Goal: Task Accomplishment & Management: Use online tool/utility

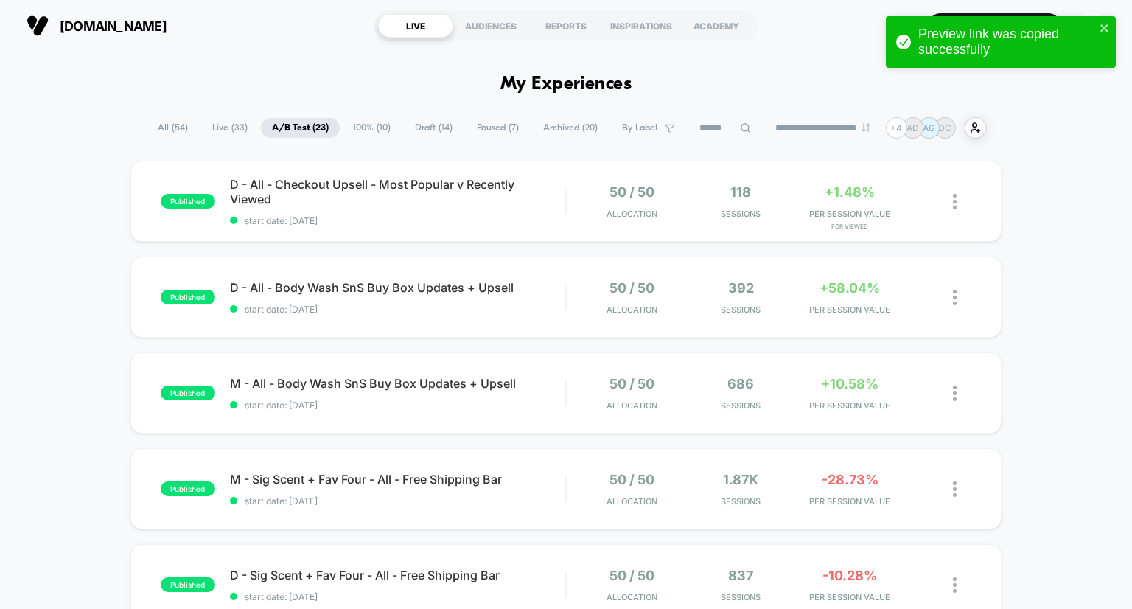
click at [363, 125] on span "100% ( 10 )" at bounding box center [372, 128] width 60 height 20
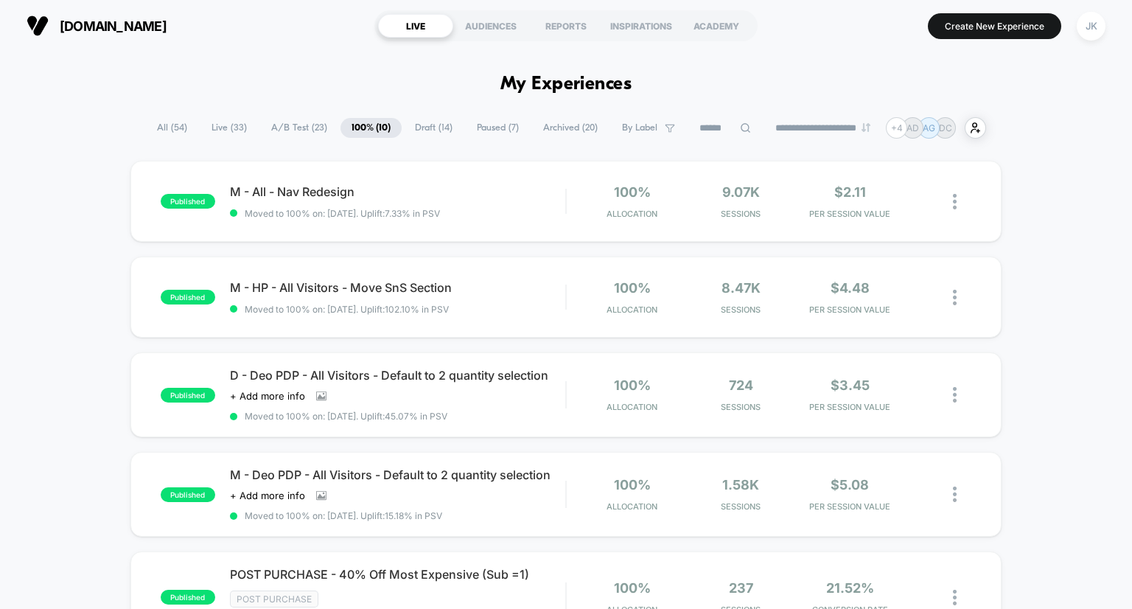
click at [422, 128] on span "Draft ( 14 )" at bounding box center [434, 128] width 60 height 20
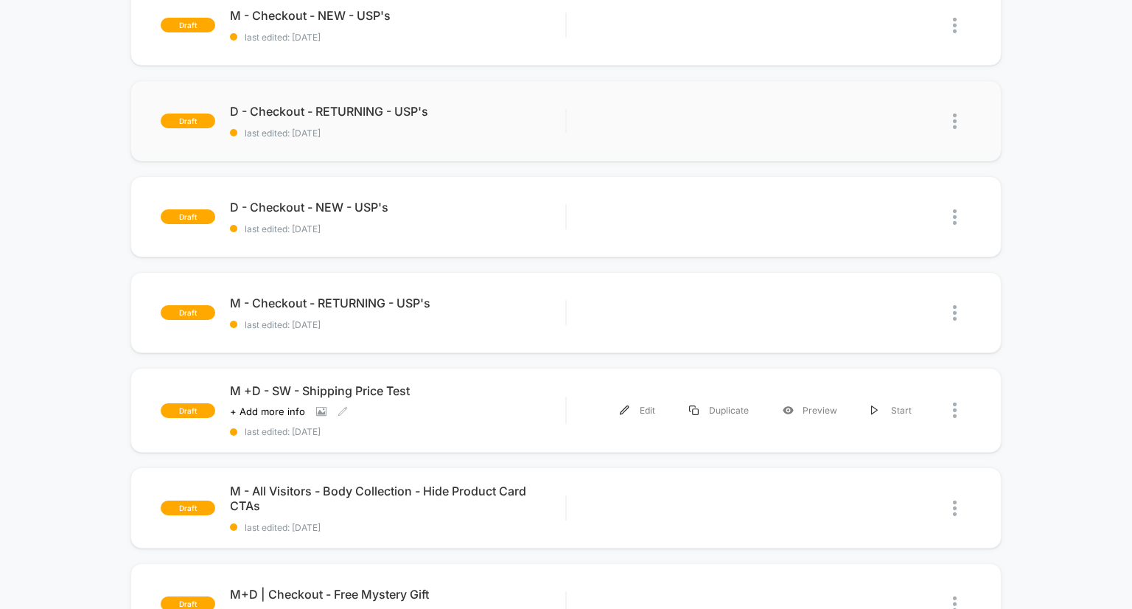
scroll to position [389, 0]
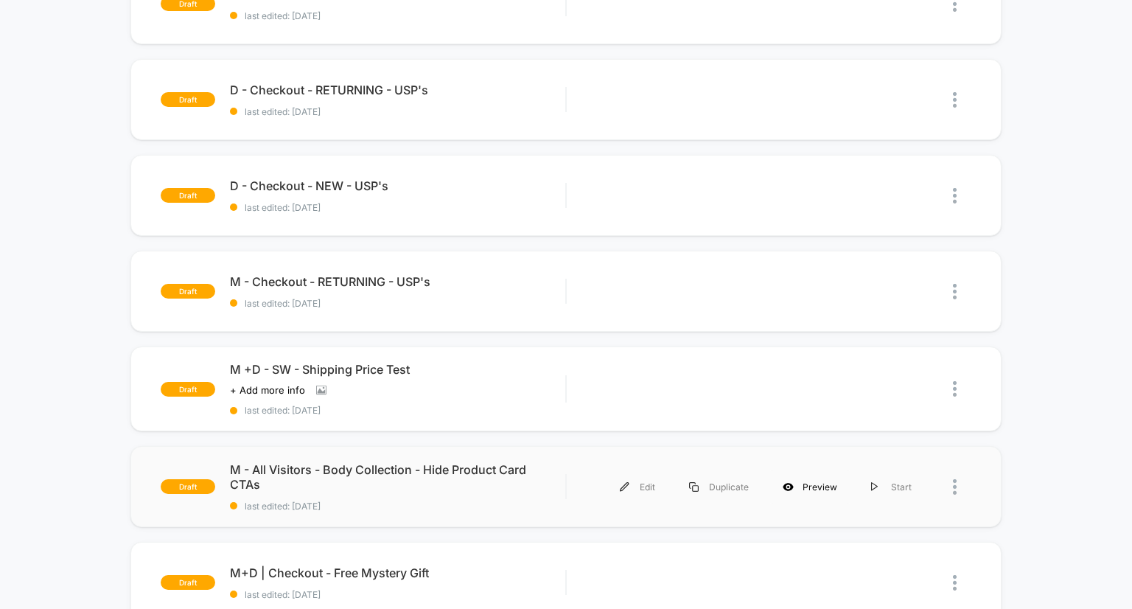
click at [814, 481] on div "Preview" at bounding box center [810, 486] width 88 height 33
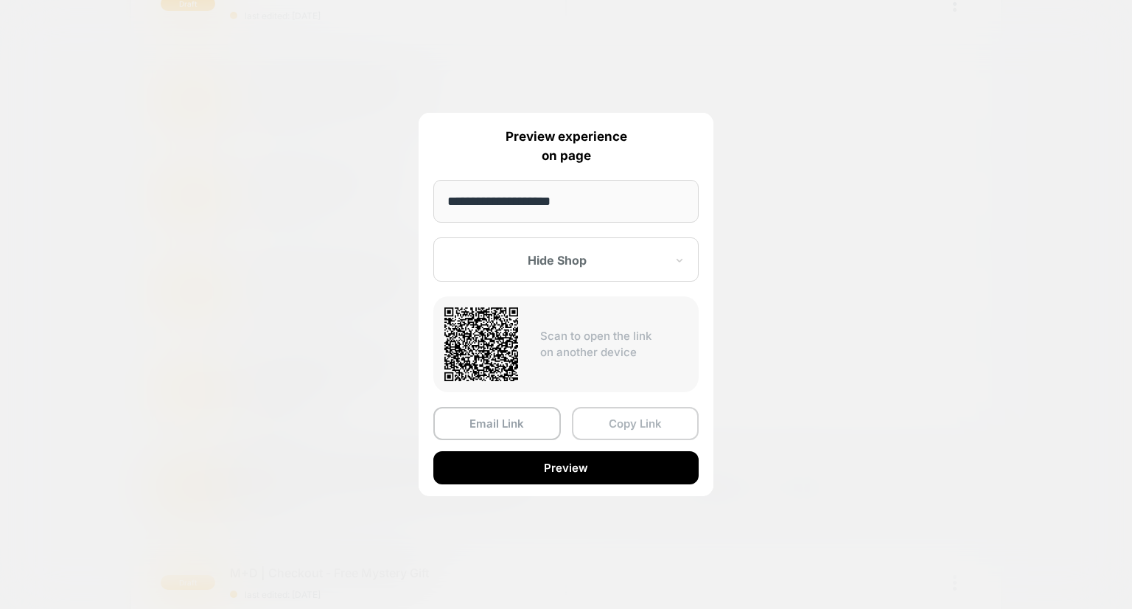
click at [657, 425] on button "Copy Link" at bounding box center [636, 423] width 128 height 33
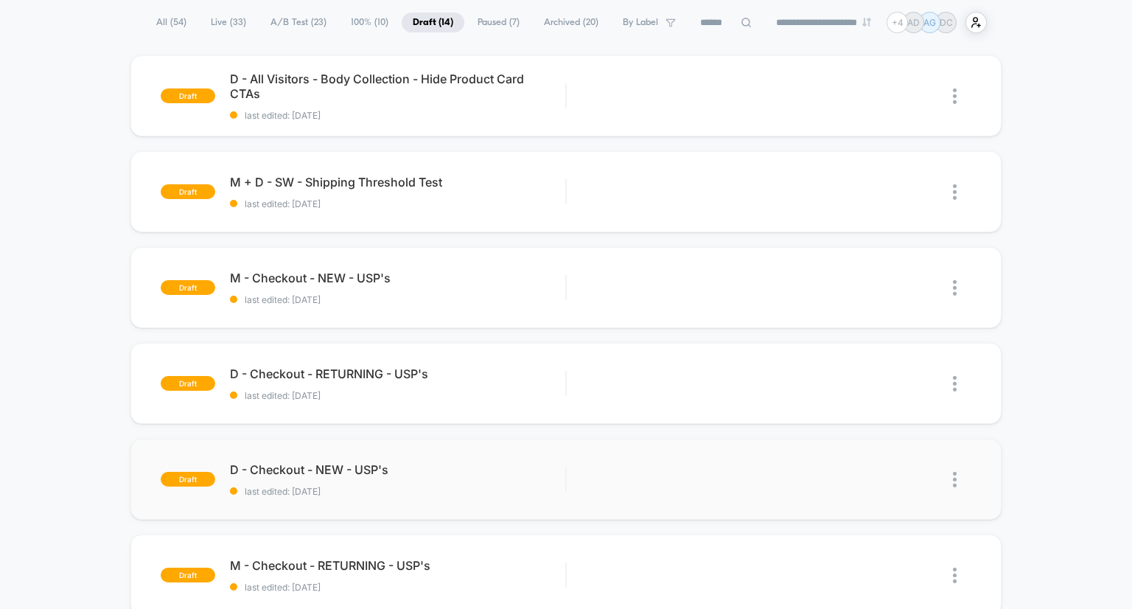
scroll to position [0, 0]
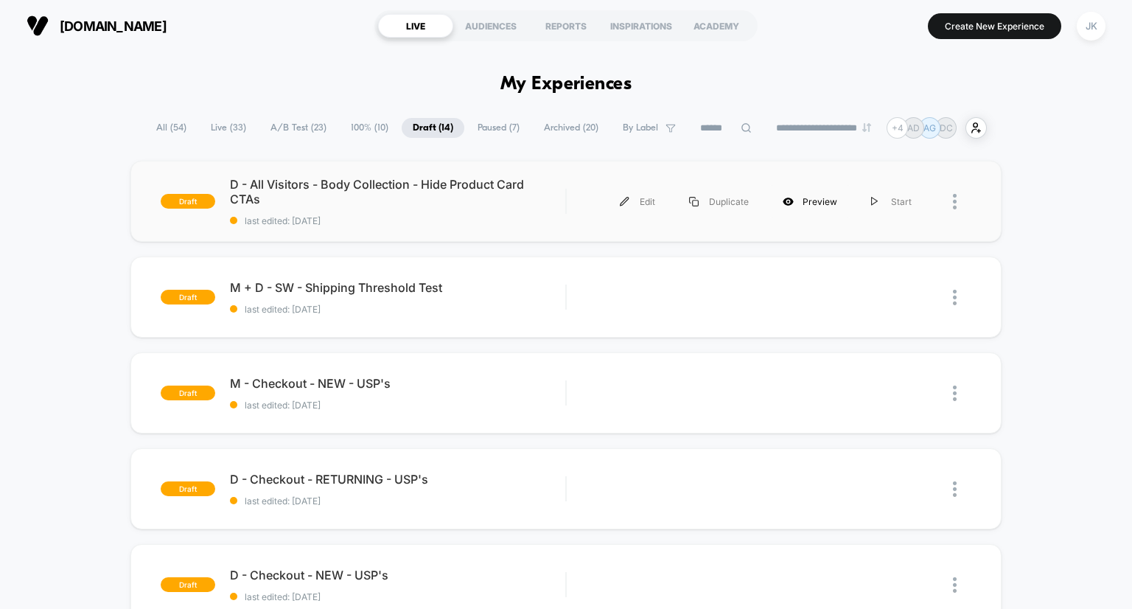
click at [825, 196] on div "Preview" at bounding box center [810, 201] width 88 height 33
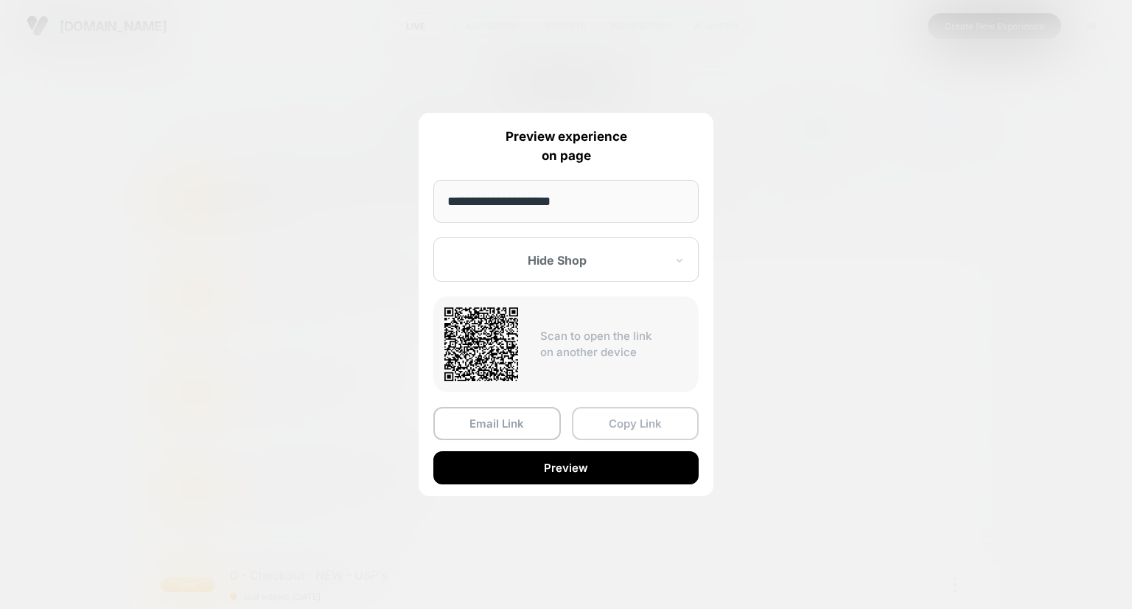
click at [624, 416] on button "Copy Link" at bounding box center [636, 423] width 128 height 33
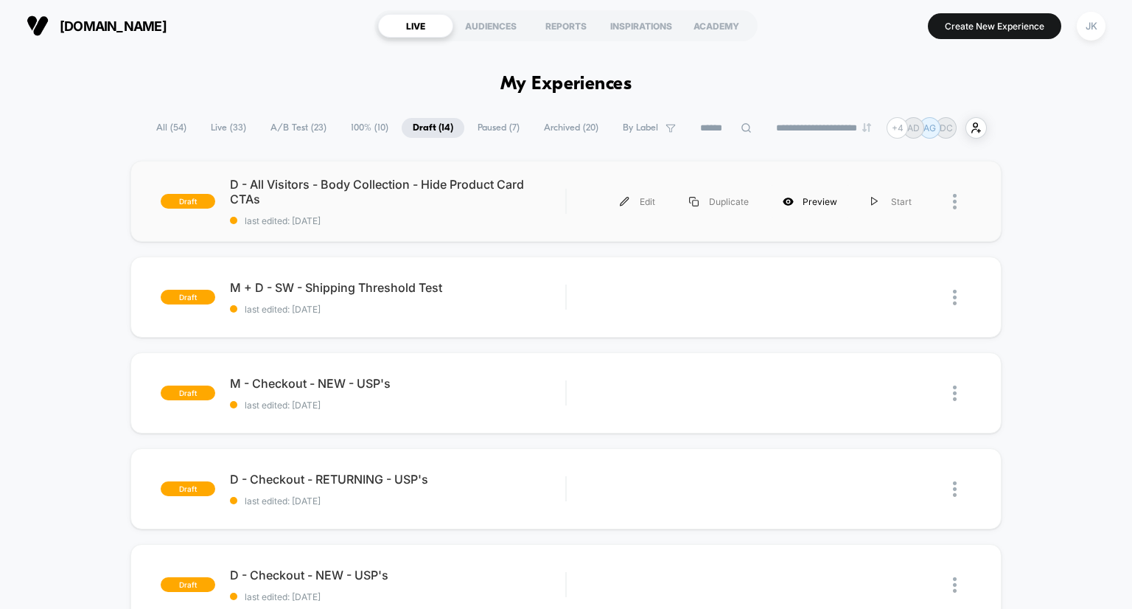
click at [820, 204] on div "Preview" at bounding box center [810, 201] width 88 height 33
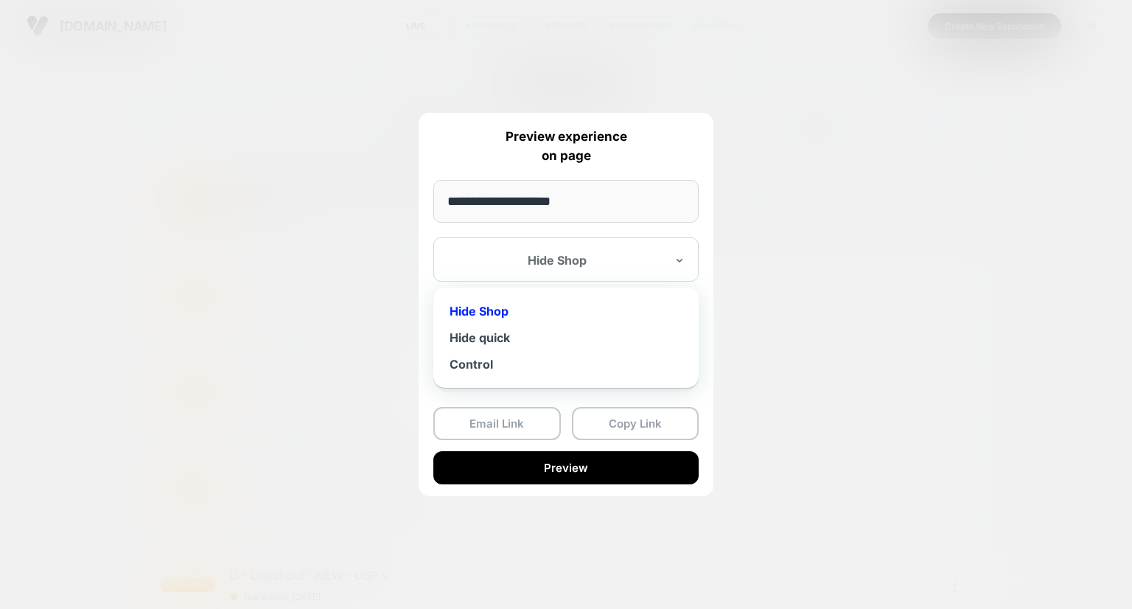
click at [594, 270] on div "Hide Shop" at bounding box center [565, 259] width 265 height 44
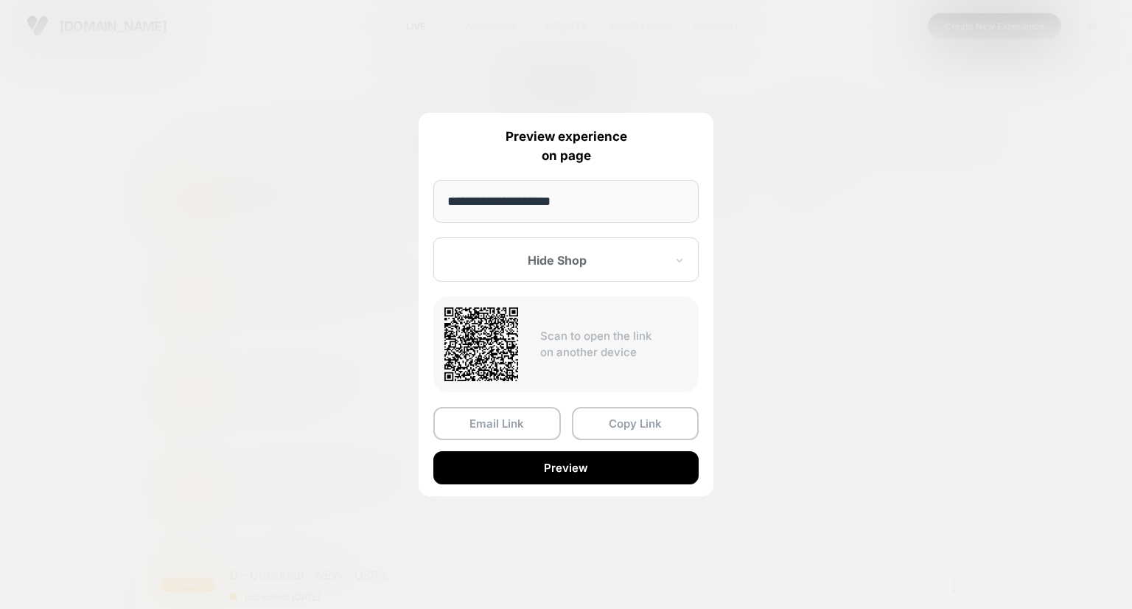
click at [224, 386] on div at bounding box center [566, 304] width 1132 height 609
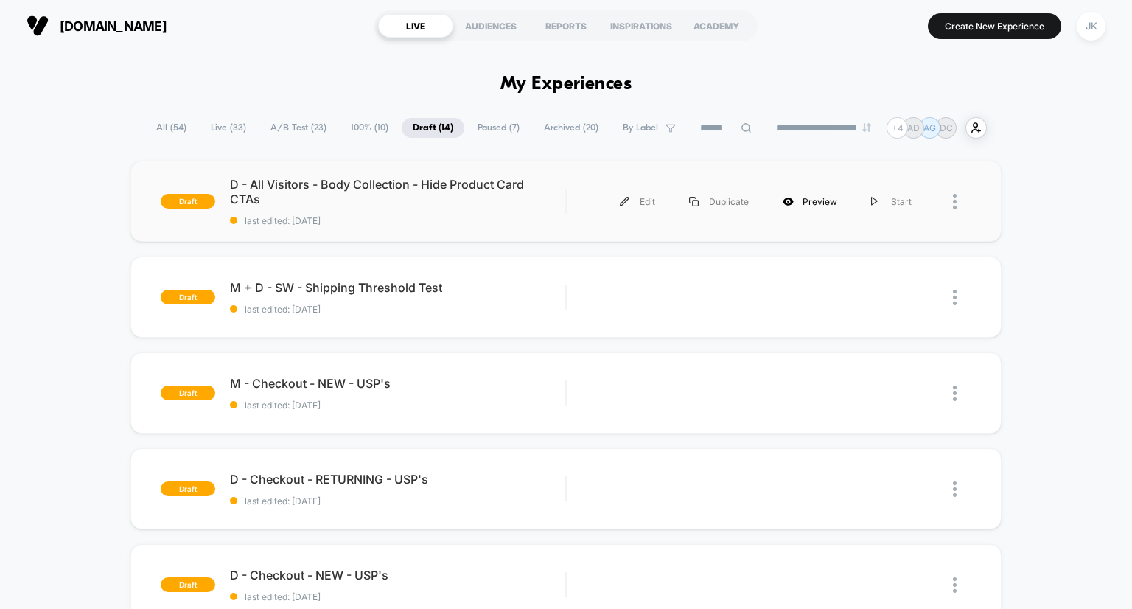
click at [814, 209] on div "Preview" at bounding box center [810, 201] width 88 height 33
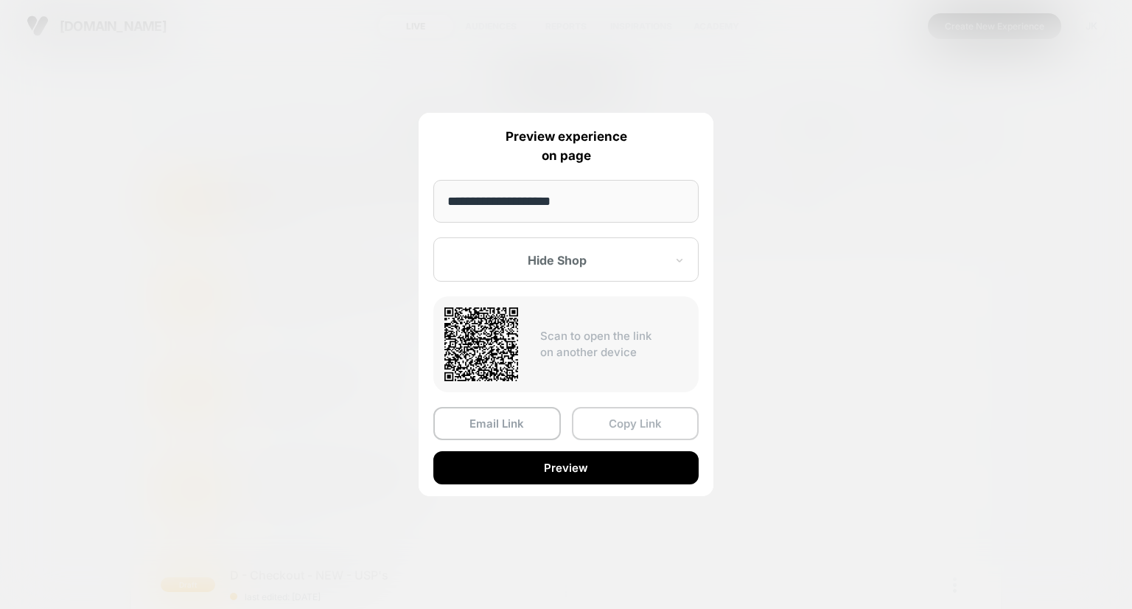
click at [623, 419] on button "Copy Link" at bounding box center [636, 423] width 128 height 33
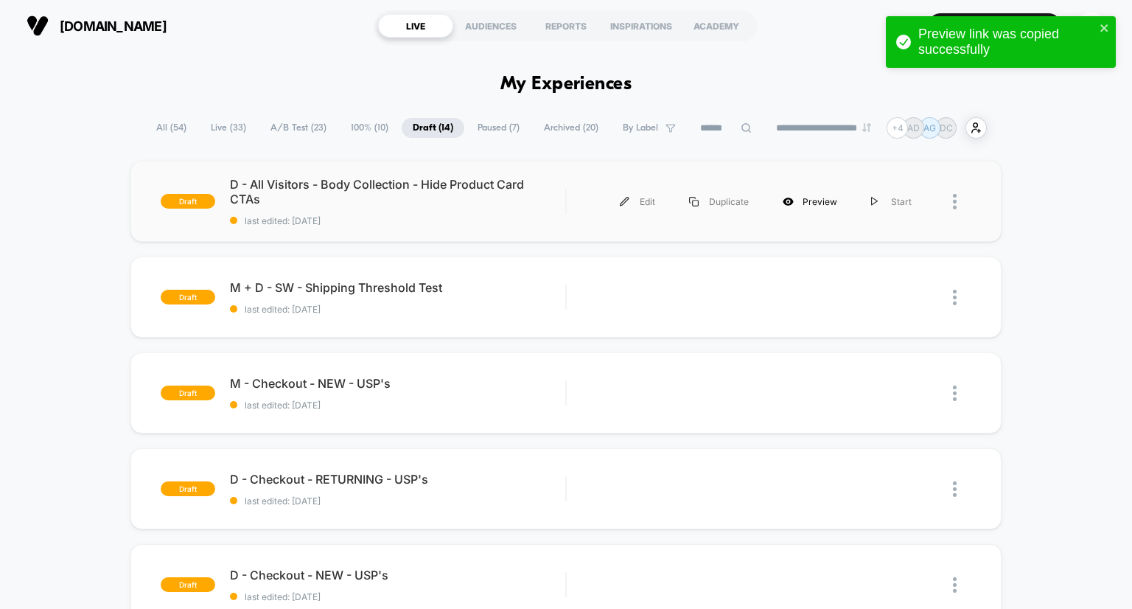
click at [817, 203] on div "Preview" at bounding box center [810, 201] width 88 height 33
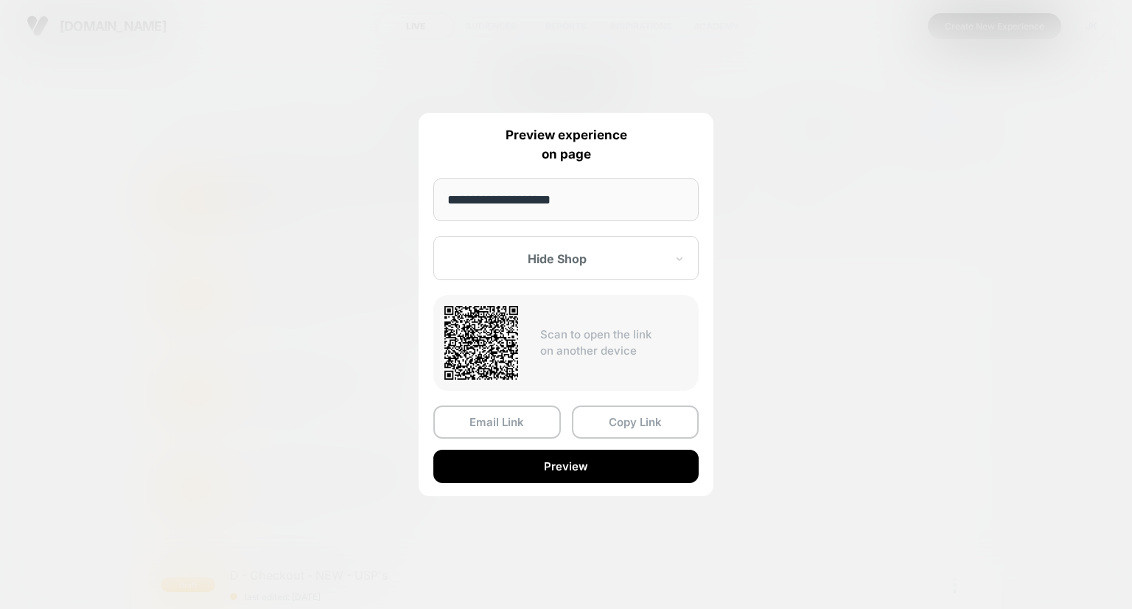
click at [585, 270] on div "Hide Shop" at bounding box center [565, 258] width 265 height 44
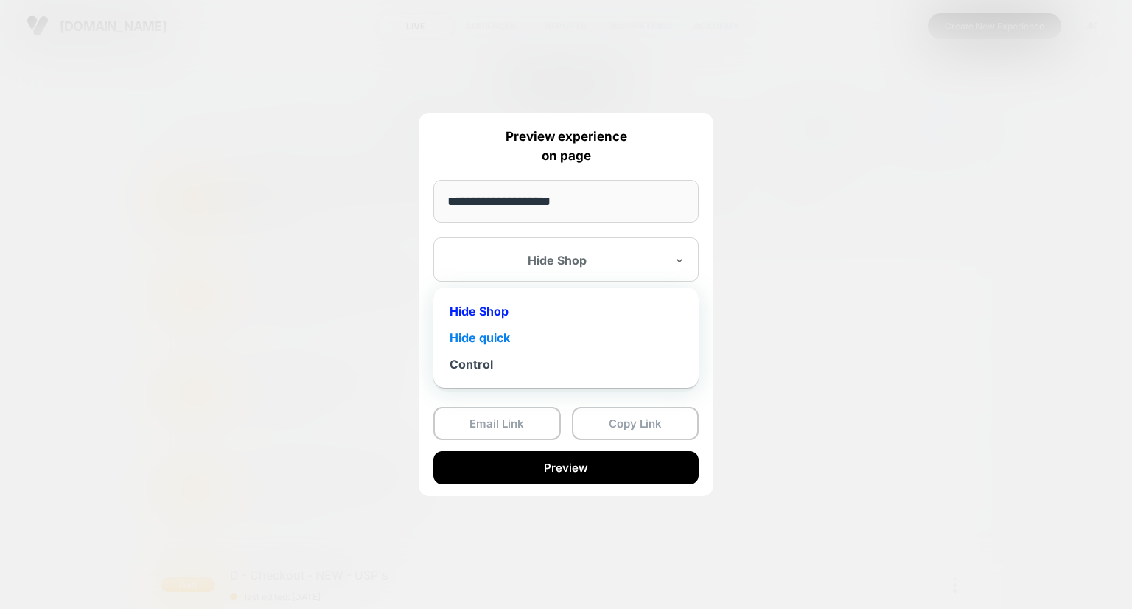
click at [551, 331] on div "Hide quick" at bounding box center [566, 337] width 251 height 27
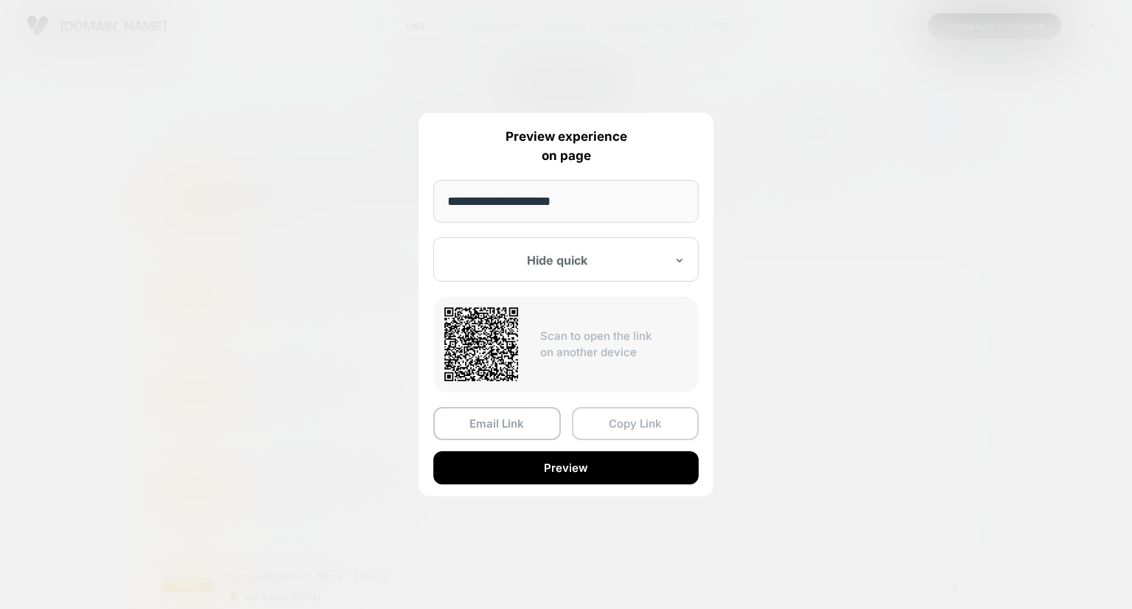
click at [612, 419] on button "Copy Link" at bounding box center [636, 423] width 128 height 33
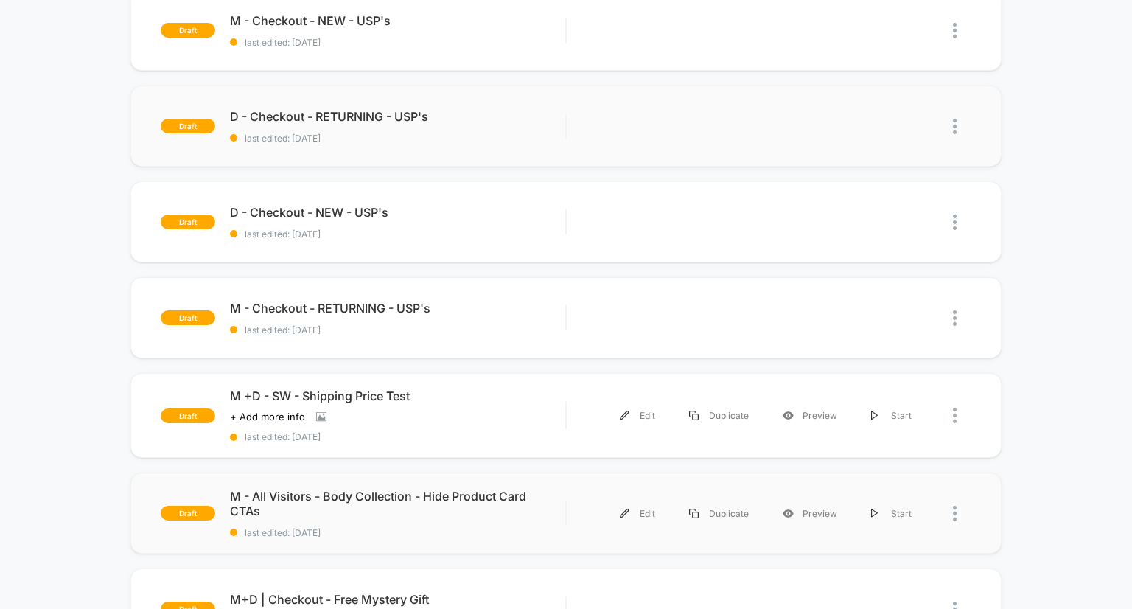
scroll to position [383, 0]
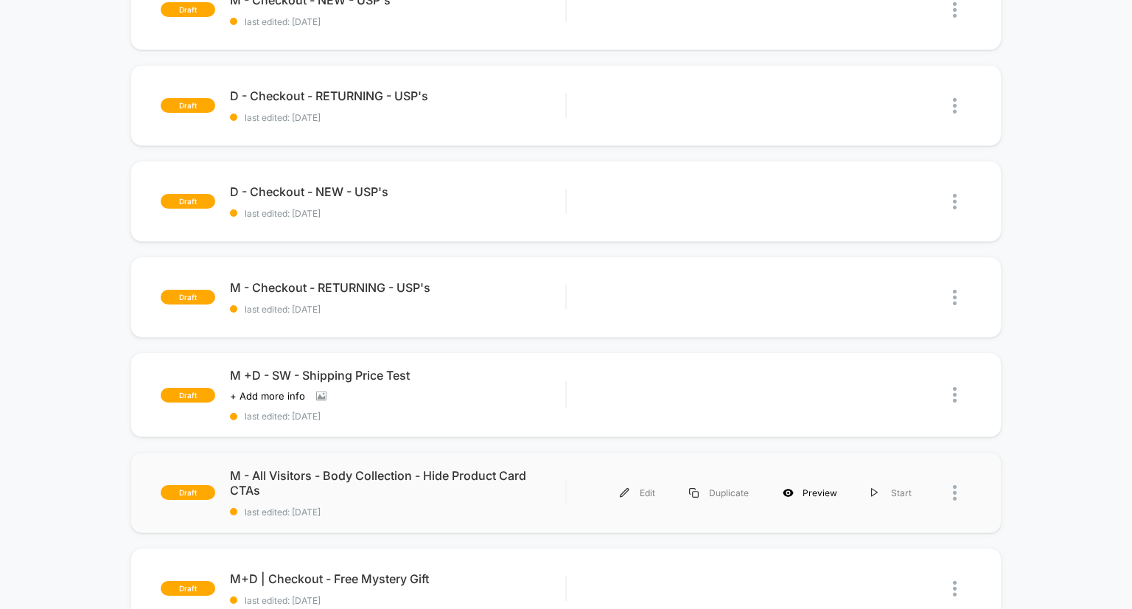
click at [831, 493] on div "Preview" at bounding box center [810, 492] width 88 height 33
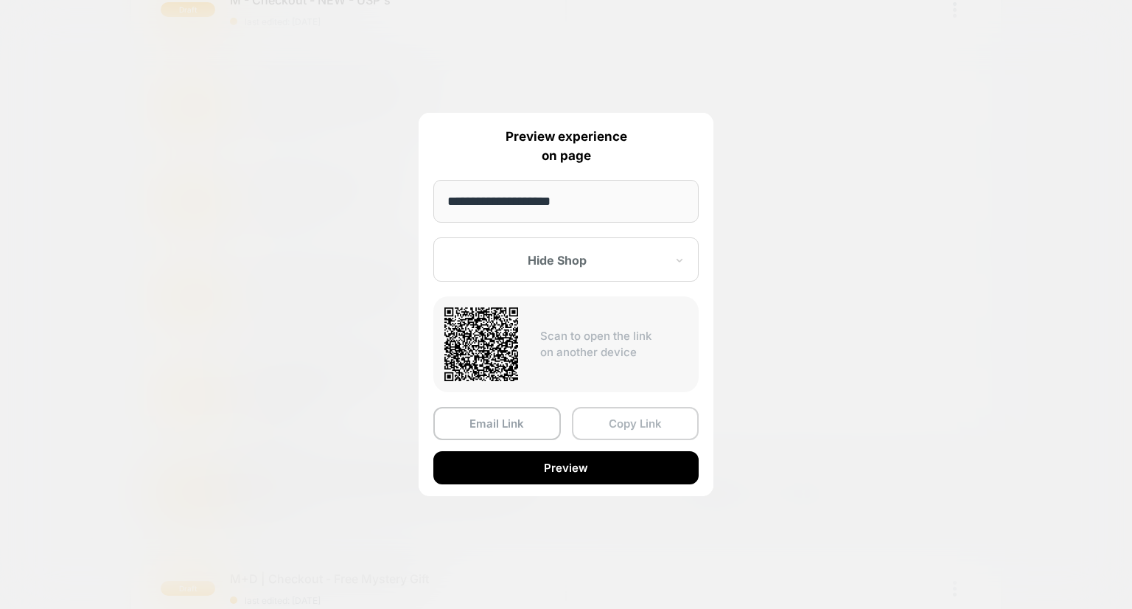
click at [632, 423] on button "Copy Link" at bounding box center [636, 423] width 128 height 33
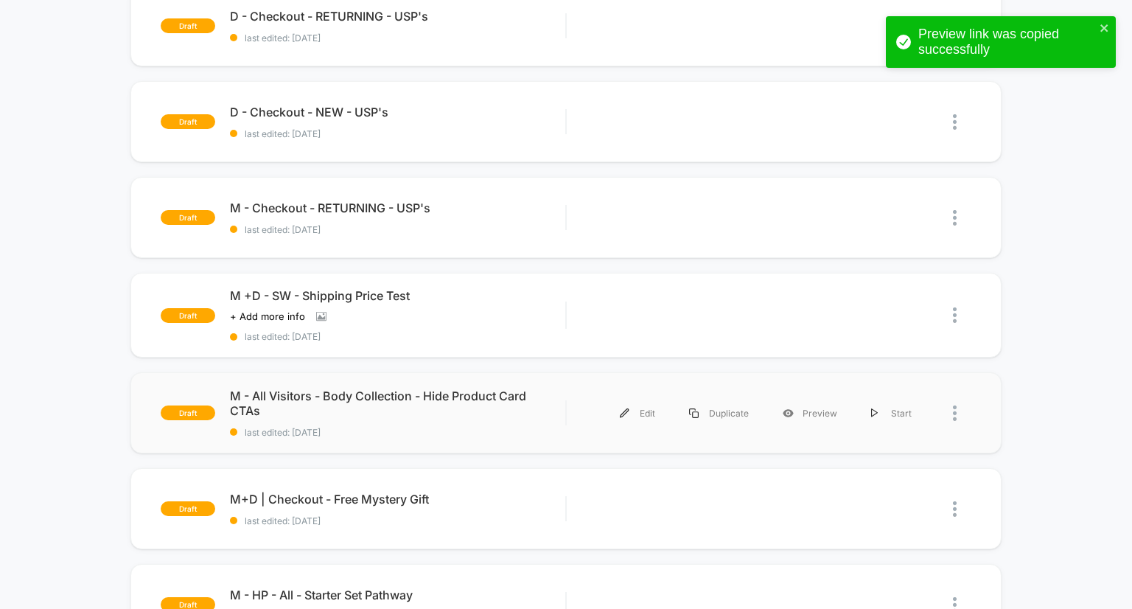
scroll to position [463, 0]
click at [822, 412] on div "Preview" at bounding box center [810, 413] width 88 height 33
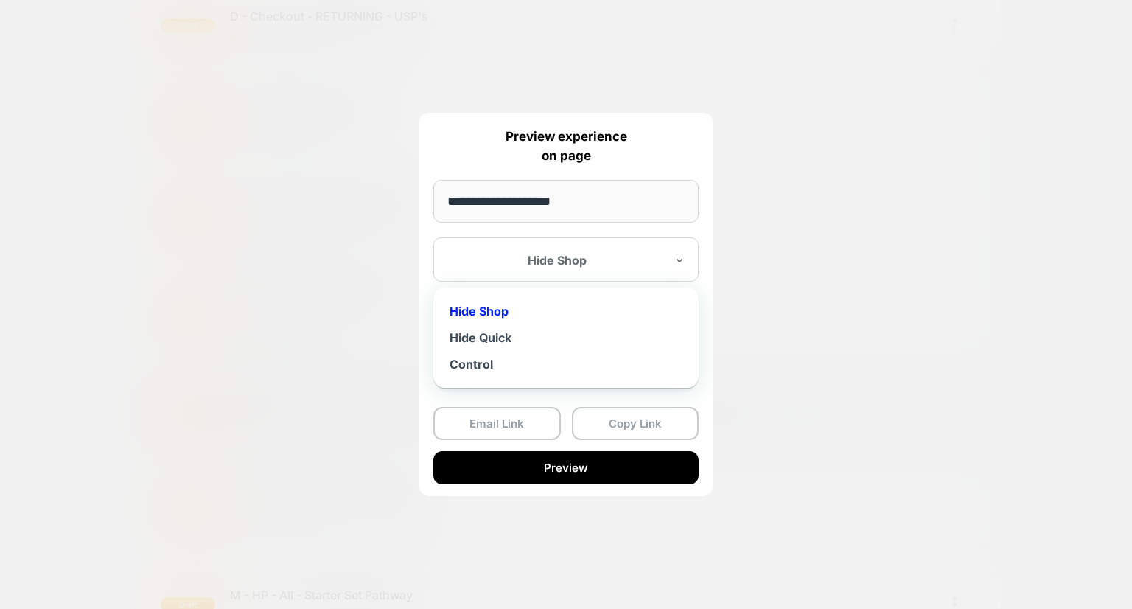
click at [610, 278] on div "Hide Shop" at bounding box center [565, 259] width 265 height 44
click at [562, 326] on div "Hide Quick" at bounding box center [566, 337] width 251 height 27
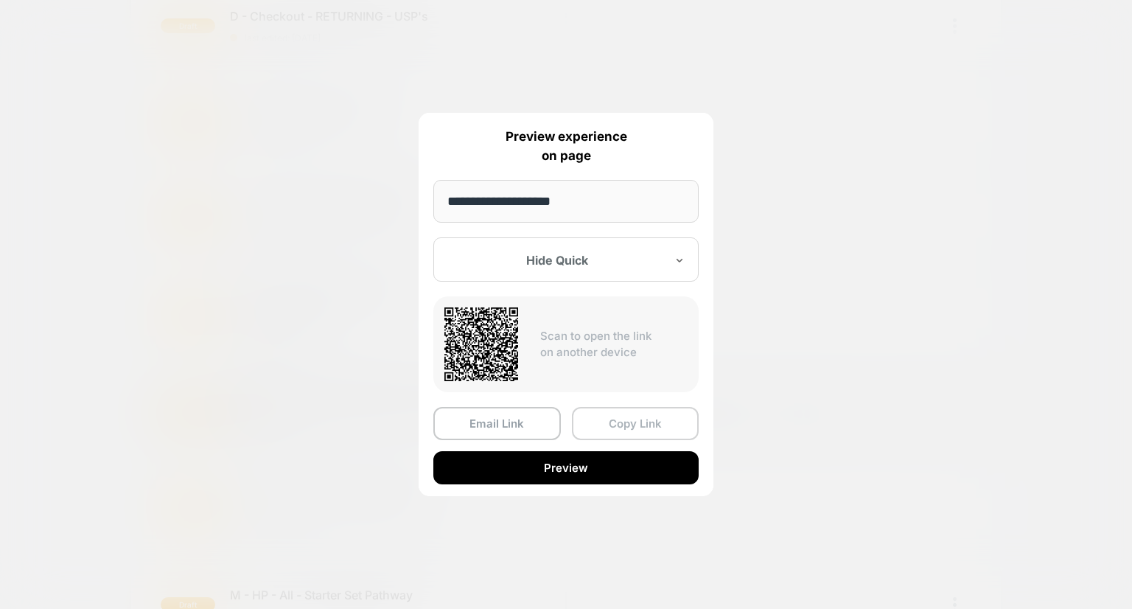
click at [611, 418] on button "Copy Link" at bounding box center [636, 423] width 128 height 33
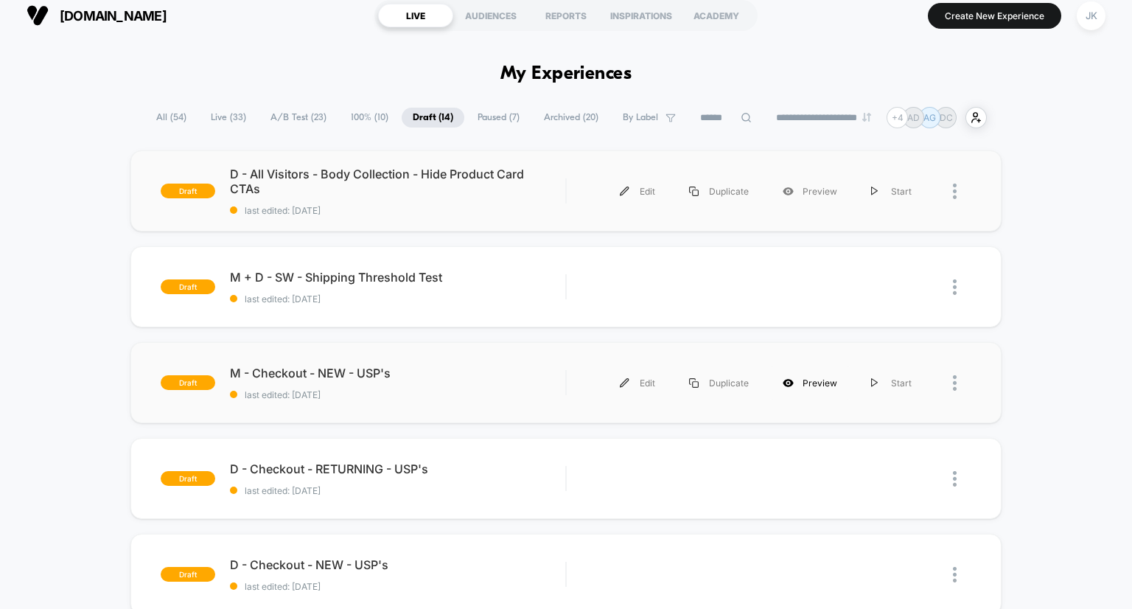
scroll to position [28, 0]
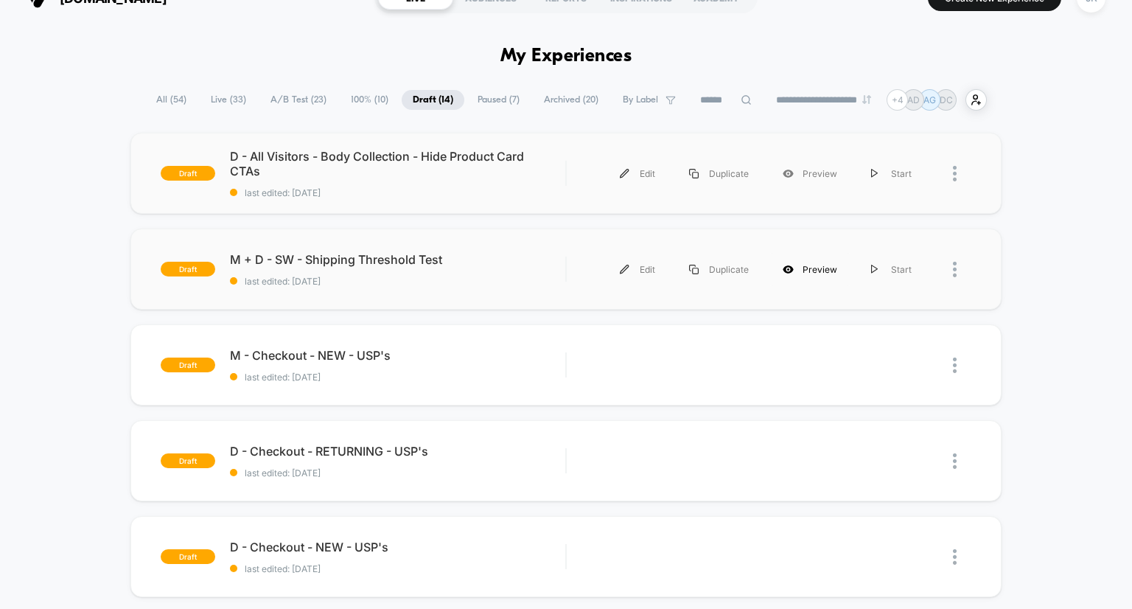
click at [829, 270] on div "Preview" at bounding box center [810, 269] width 88 height 33
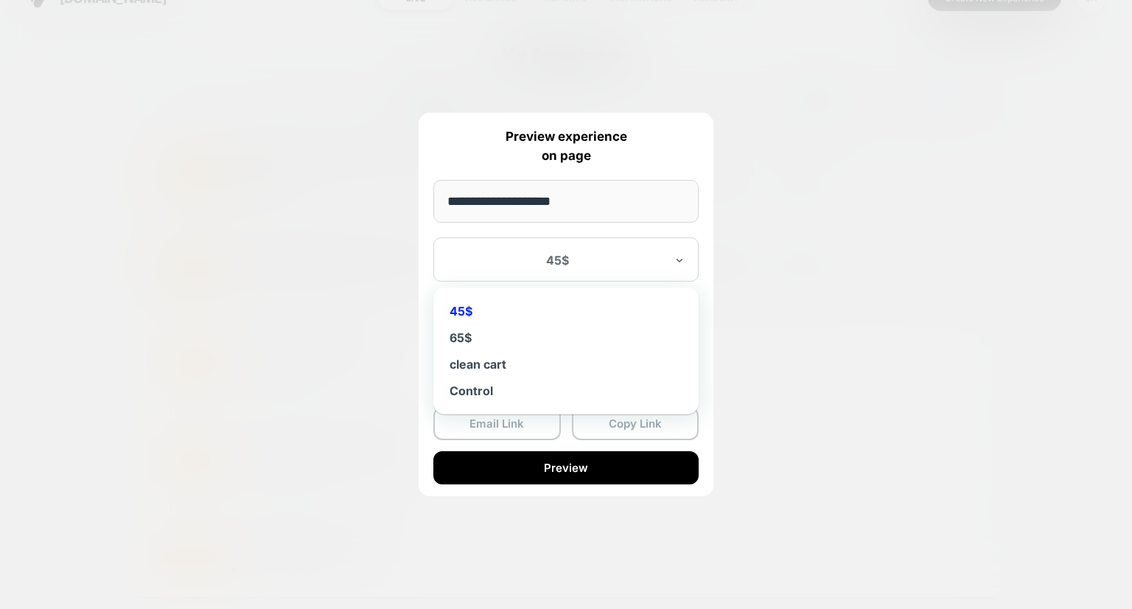
click at [557, 262] on div at bounding box center [557, 260] width 217 height 15
click at [577, 251] on div "45$" at bounding box center [557, 260] width 220 height 18
click at [613, 271] on div "45$" at bounding box center [565, 259] width 265 height 44
click at [461, 310] on div "45$" at bounding box center [566, 311] width 251 height 27
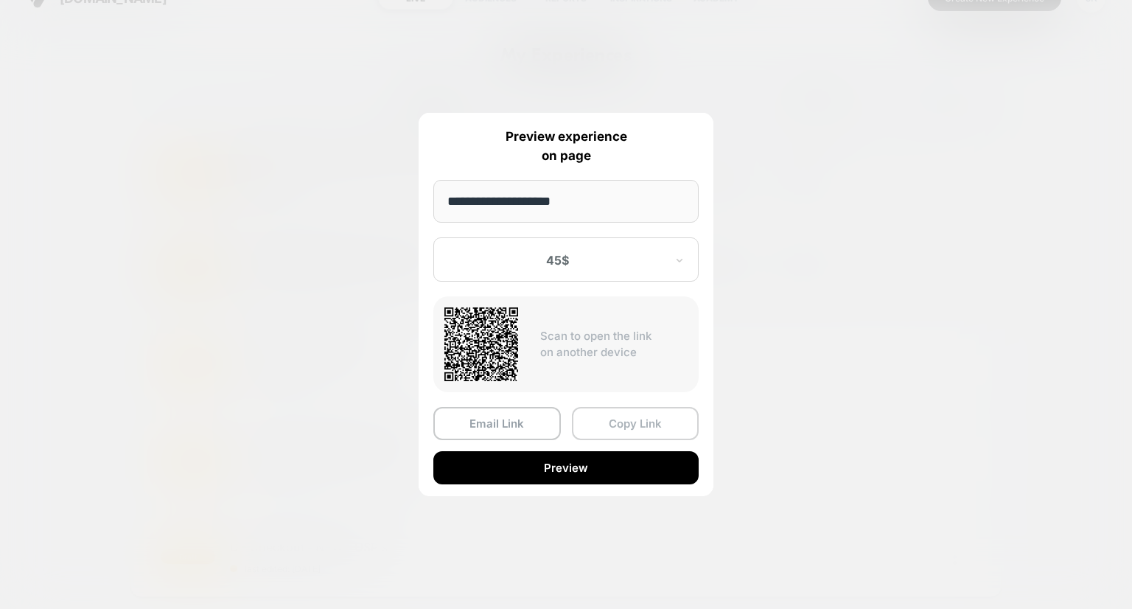
click at [663, 425] on button "Copy Link" at bounding box center [636, 423] width 128 height 33
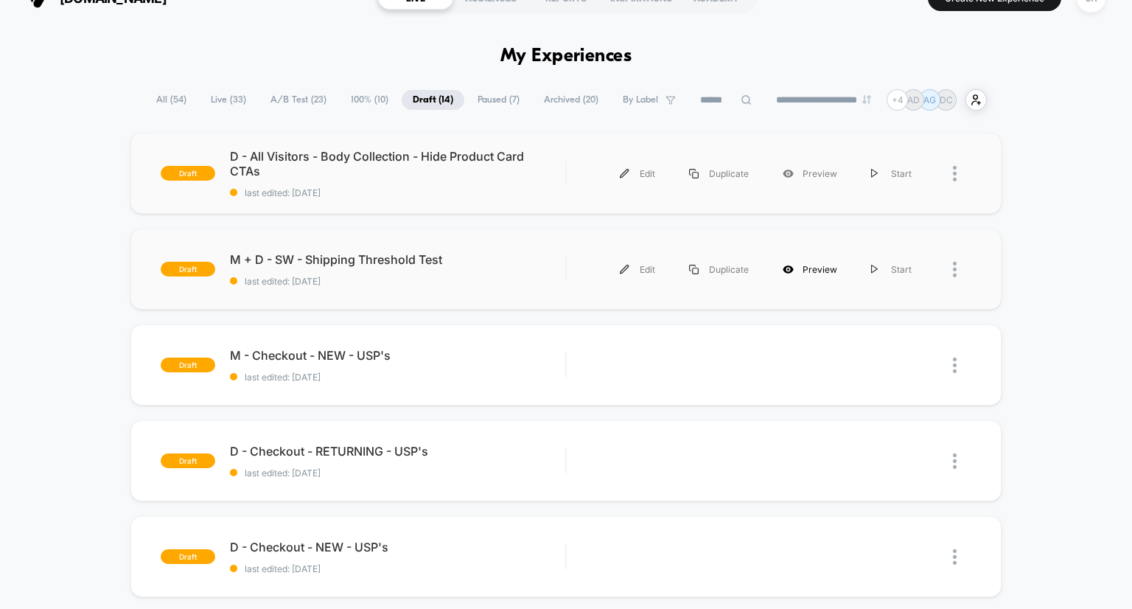
click at [829, 271] on div "Preview" at bounding box center [810, 269] width 88 height 33
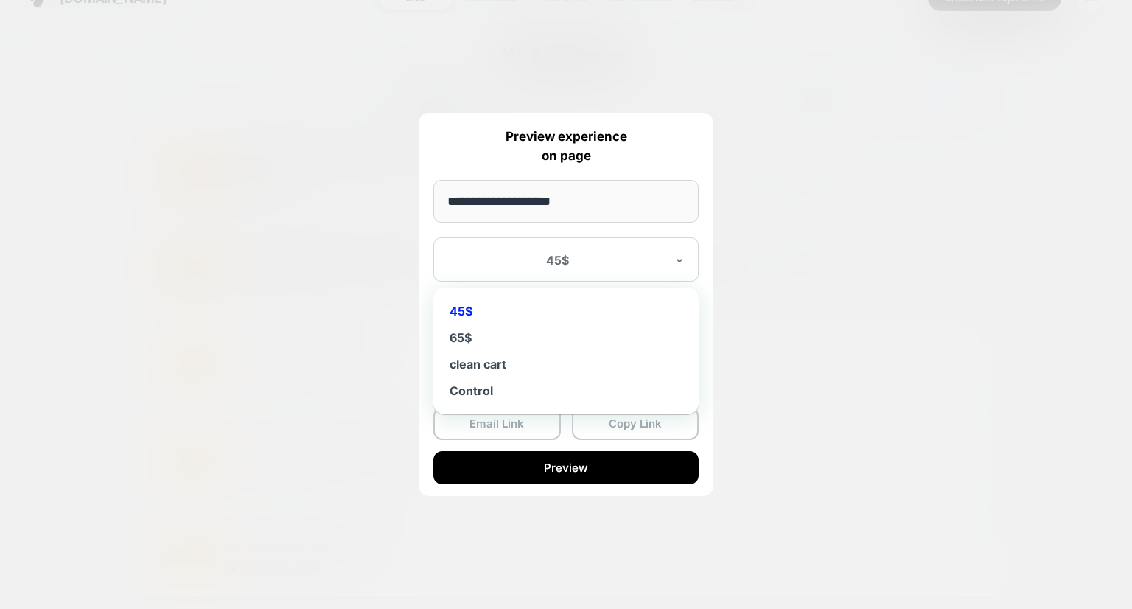
click at [607, 278] on div "45$" at bounding box center [565, 259] width 265 height 44
click at [486, 327] on div "65$" at bounding box center [566, 337] width 251 height 27
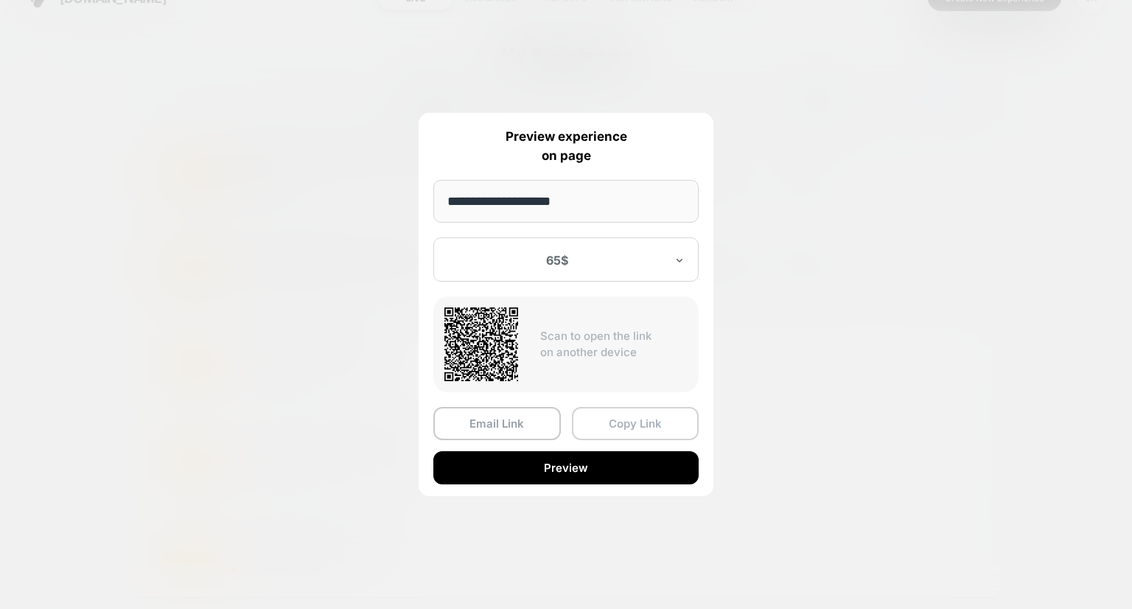
click at [658, 424] on button "Copy Link" at bounding box center [636, 423] width 128 height 33
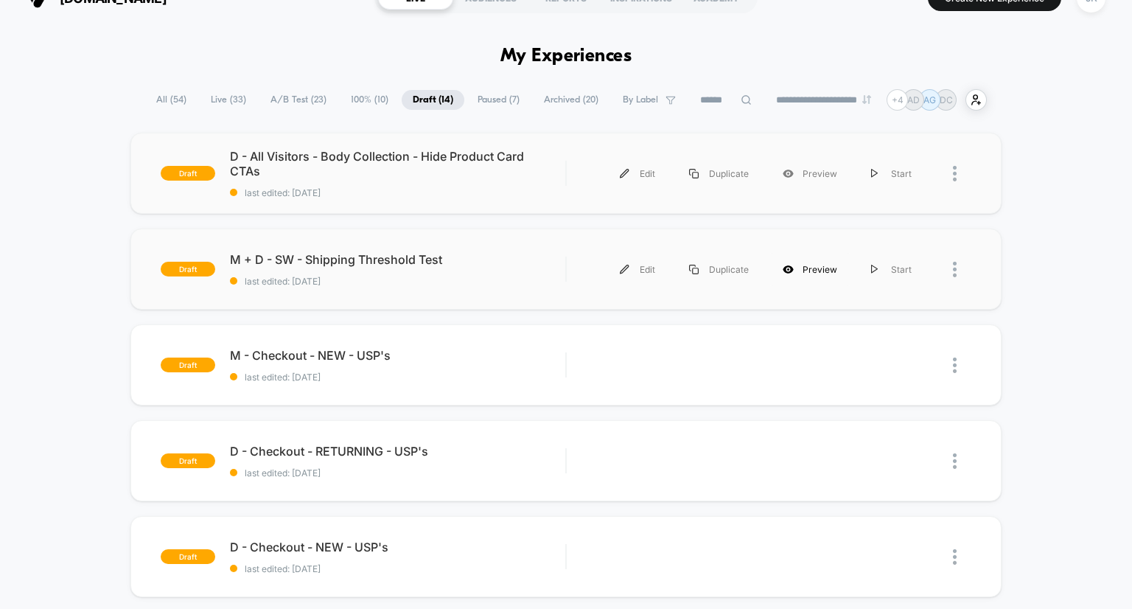
click at [809, 273] on div "Preview" at bounding box center [810, 269] width 88 height 33
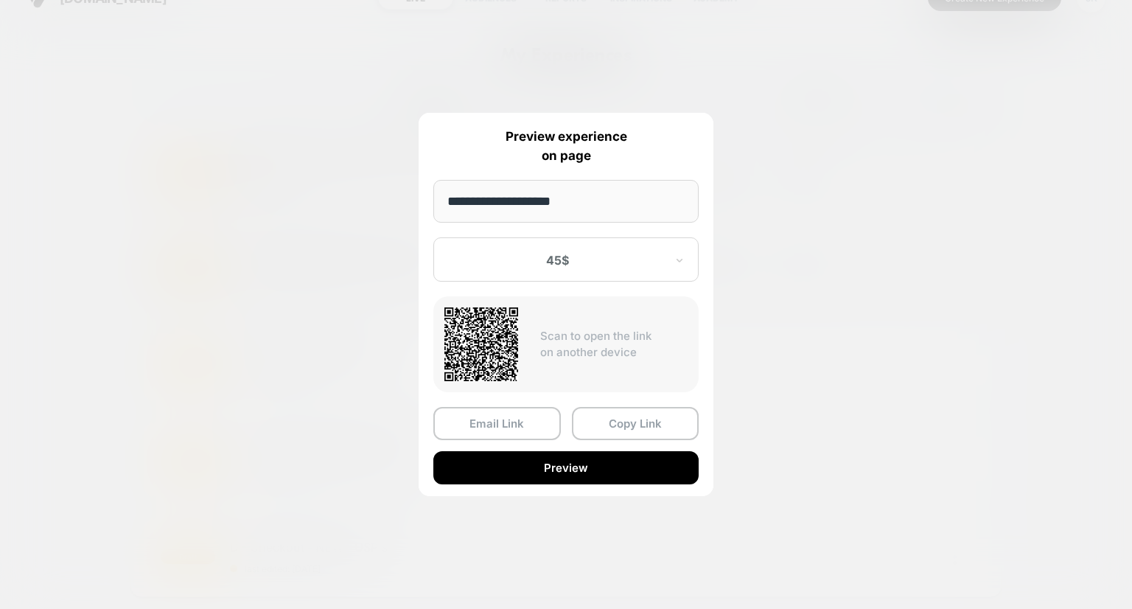
click at [652, 269] on div "45$" at bounding box center [565, 259] width 265 height 44
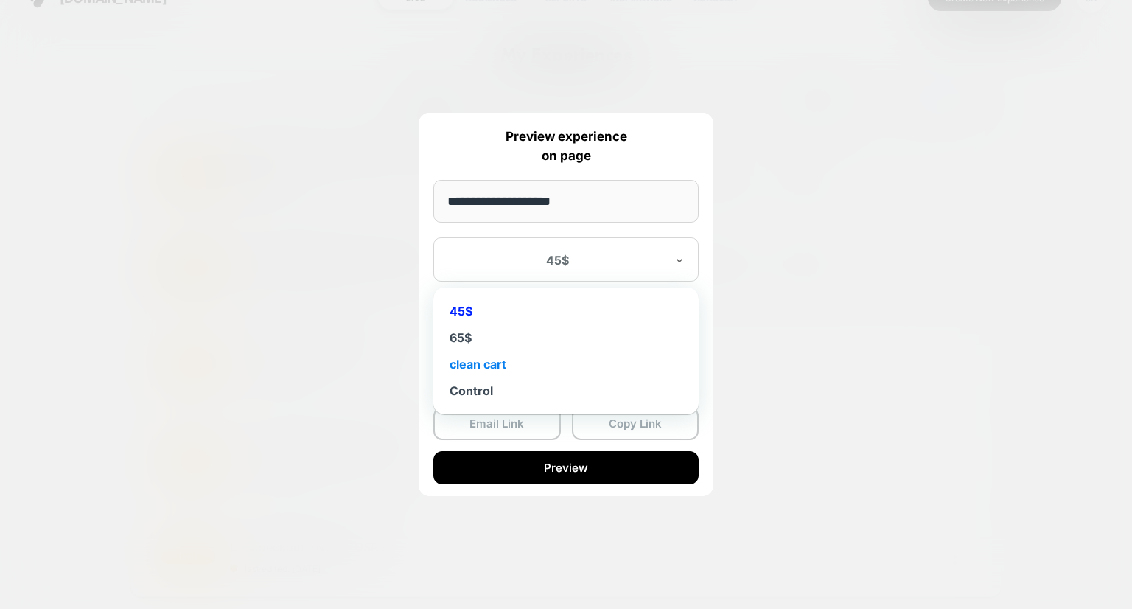
click at [537, 357] on div "clean cart" at bounding box center [566, 364] width 251 height 27
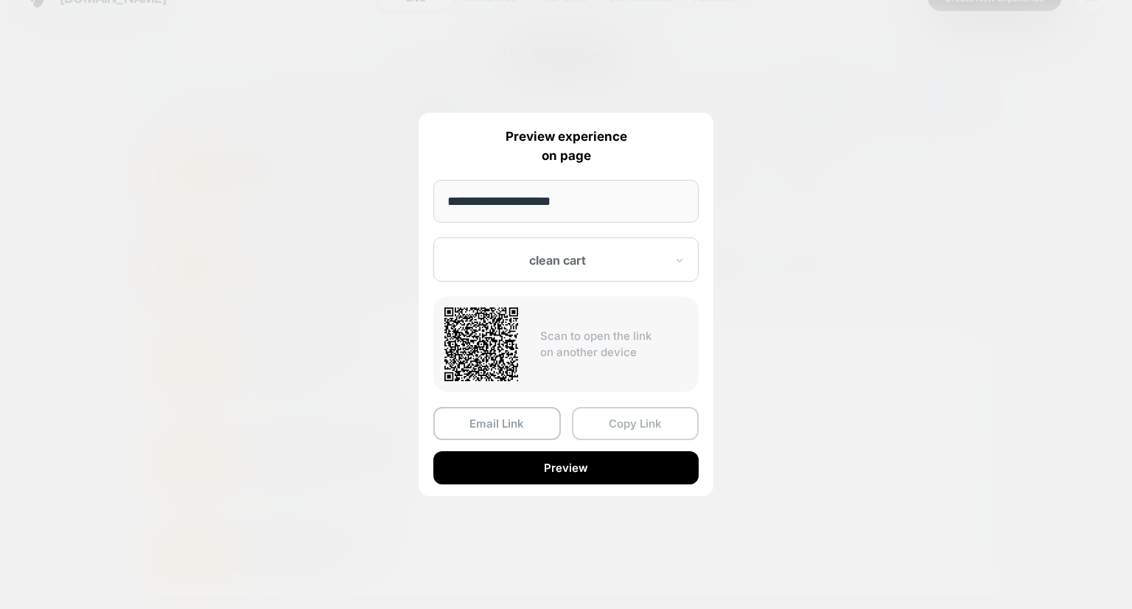
click at [619, 420] on button "Copy Link" at bounding box center [636, 423] width 128 height 33
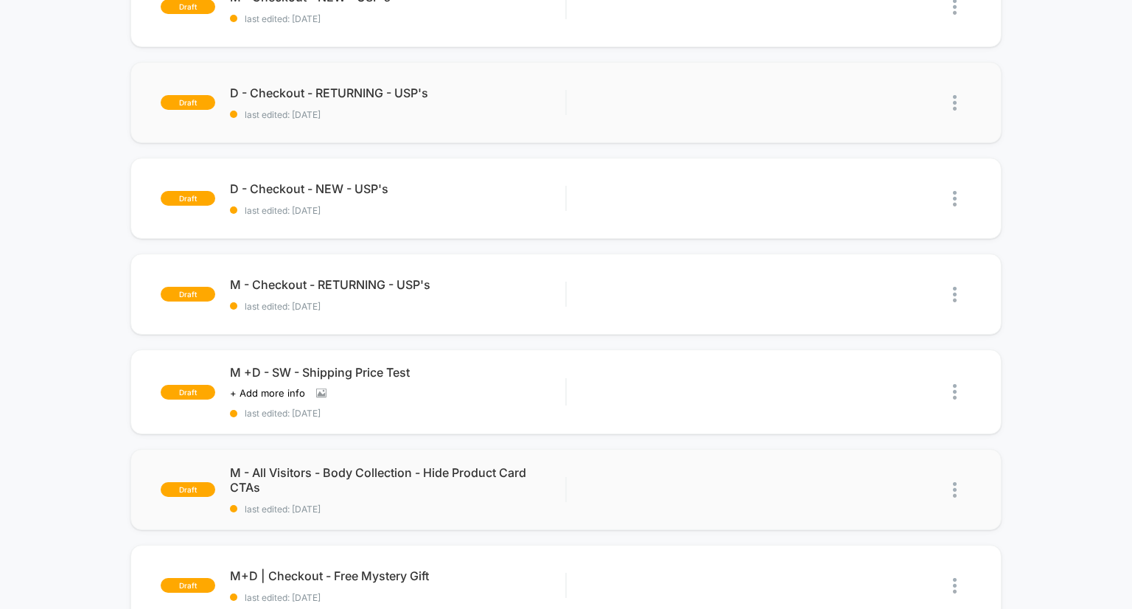
scroll to position [386, 0]
click at [817, 387] on div "Preview" at bounding box center [810, 391] width 88 height 33
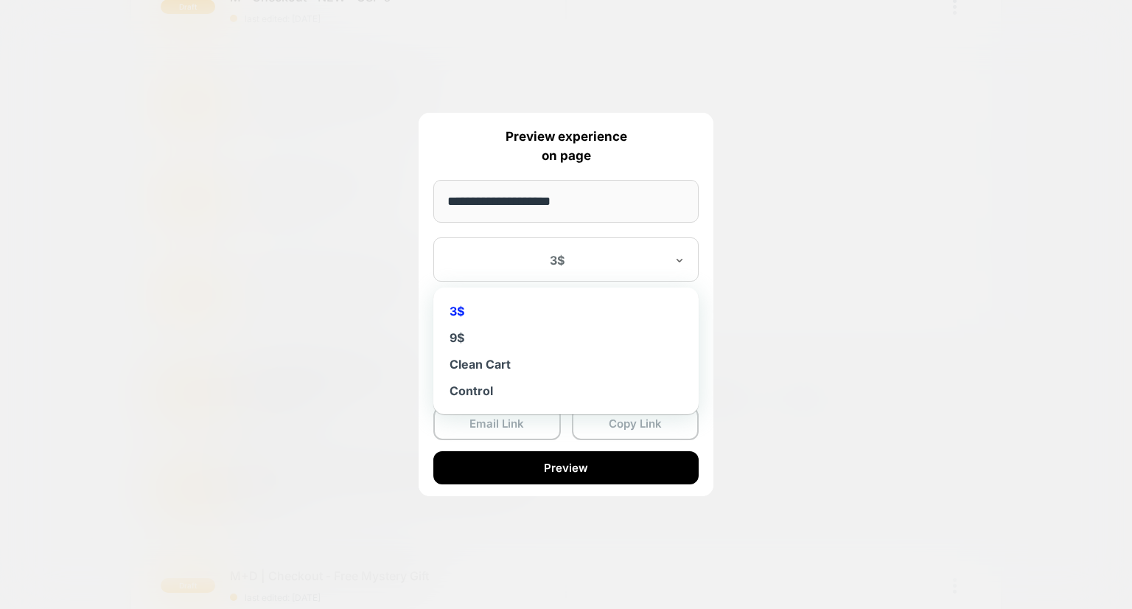
click at [596, 260] on div at bounding box center [557, 260] width 217 height 15
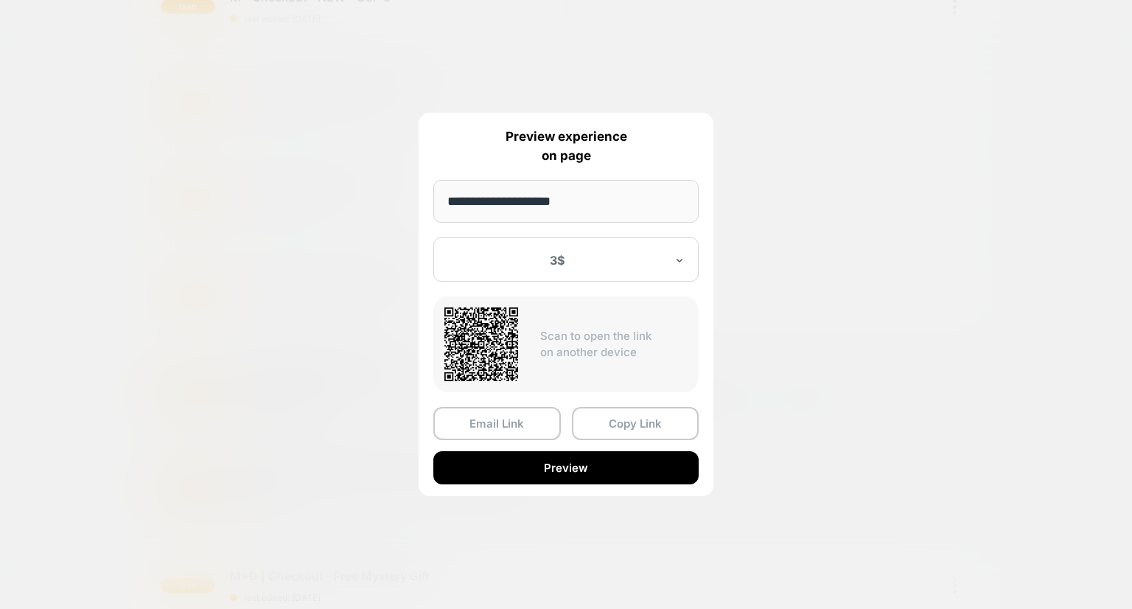
click at [596, 260] on div at bounding box center [557, 260] width 217 height 15
click at [612, 416] on button "Copy Link" at bounding box center [636, 423] width 128 height 33
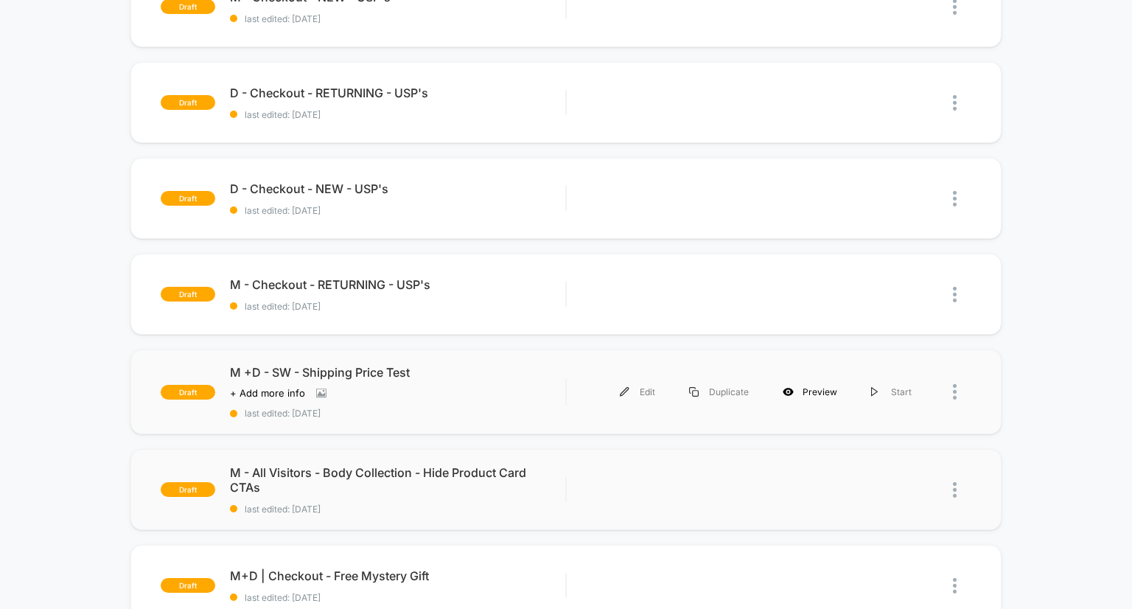
click at [836, 385] on div "Preview" at bounding box center [810, 391] width 88 height 33
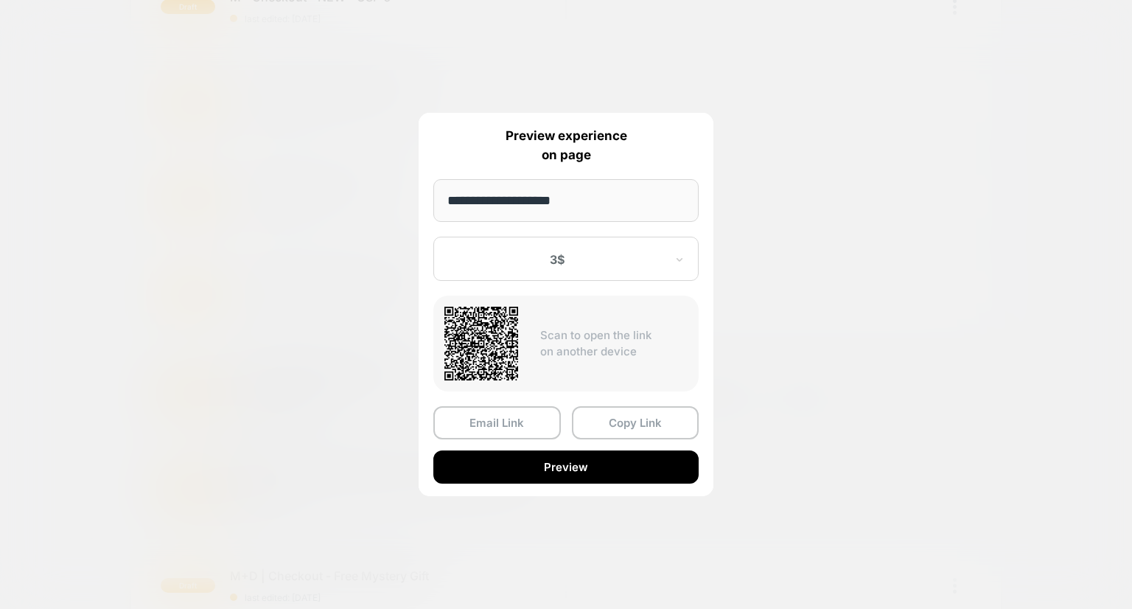
click at [529, 272] on div "3$" at bounding box center [565, 259] width 265 height 44
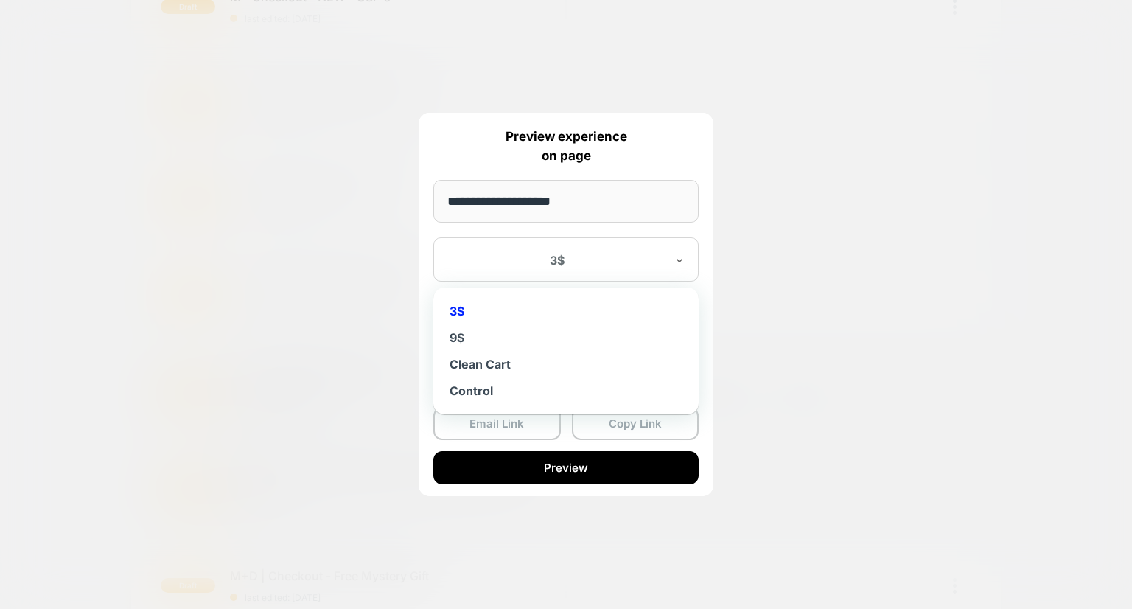
click at [504, 319] on div "3$" at bounding box center [566, 311] width 251 height 27
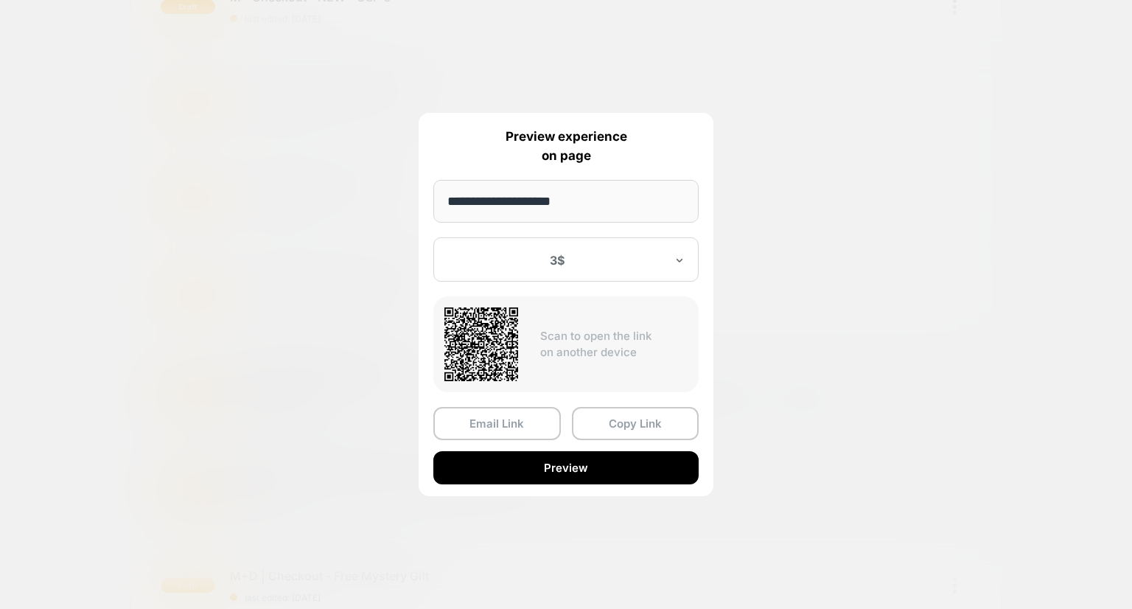
click at [555, 257] on div at bounding box center [557, 260] width 217 height 15
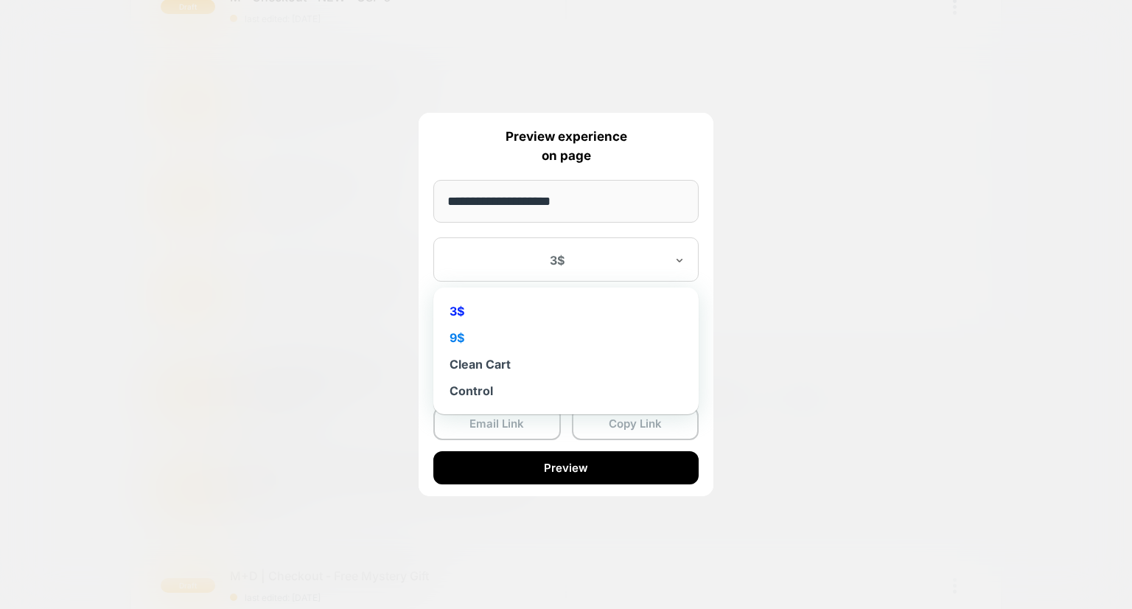
click at [455, 341] on div "9$" at bounding box center [566, 337] width 251 height 27
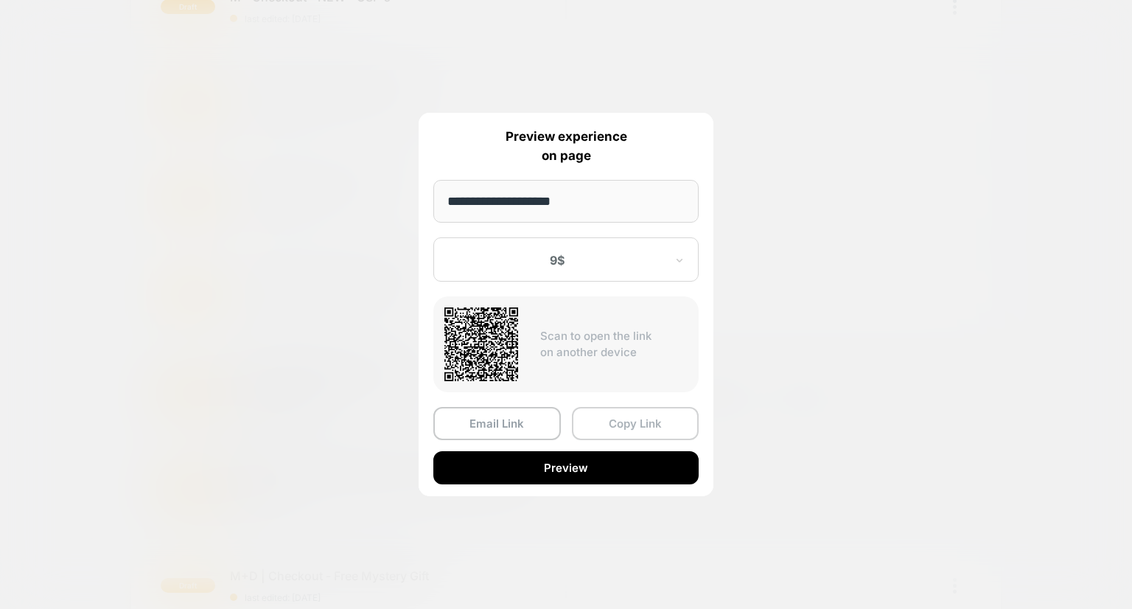
click at [618, 416] on button "Copy Link" at bounding box center [636, 423] width 128 height 33
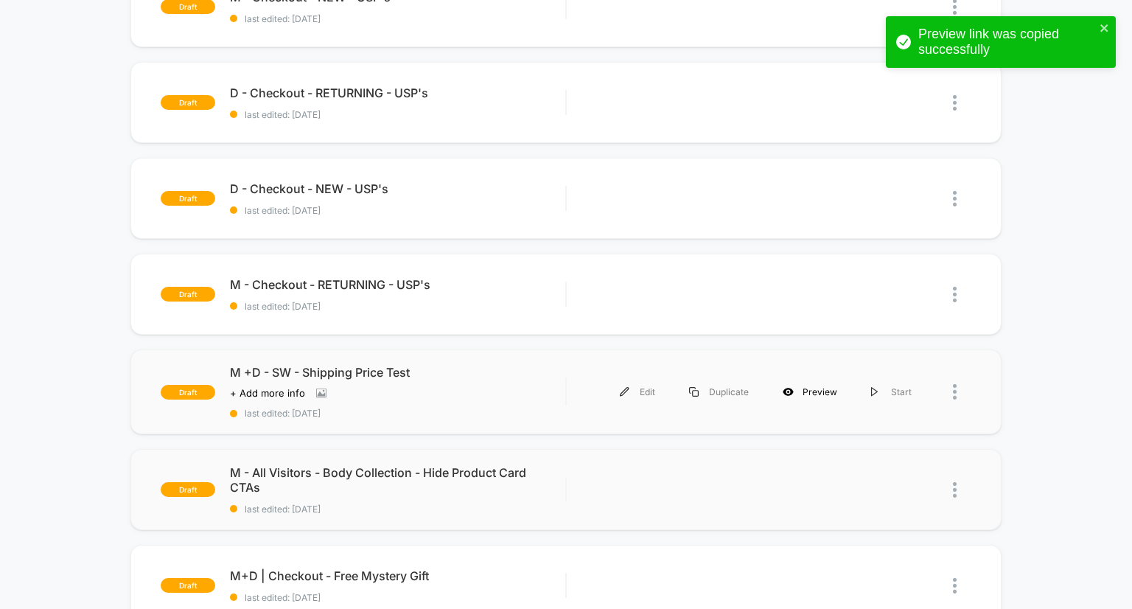
click at [800, 387] on div "Preview" at bounding box center [810, 391] width 88 height 33
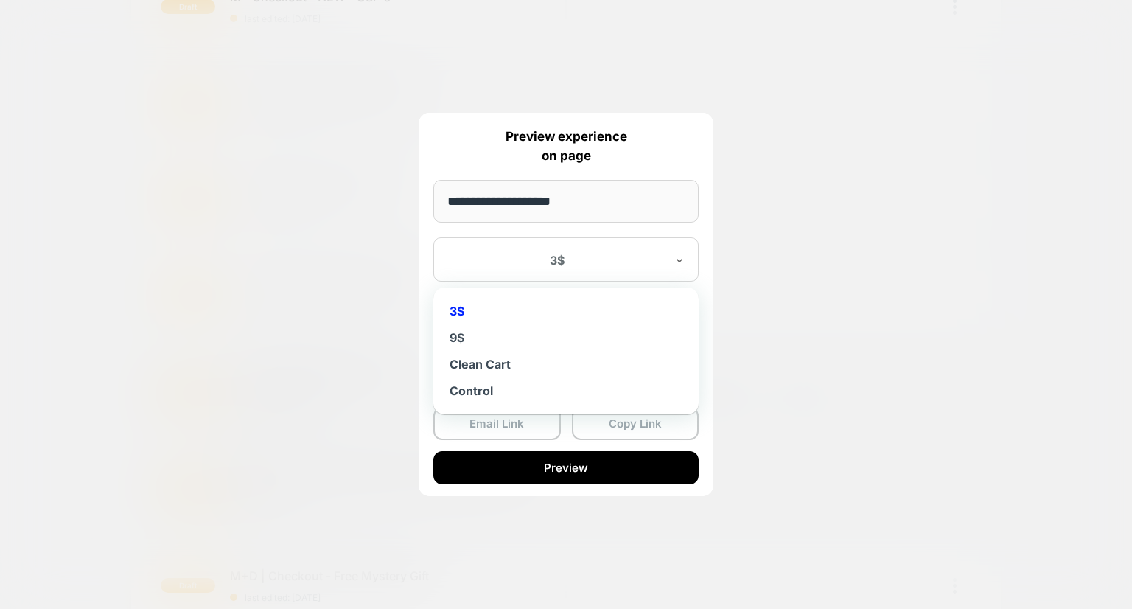
click at [569, 271] on div "3$" at bounding box center [565, 259] width 265 height 44
click at [531, 360] on div "Clean Cart" at bounding box center [566, 364] width 251 height 27
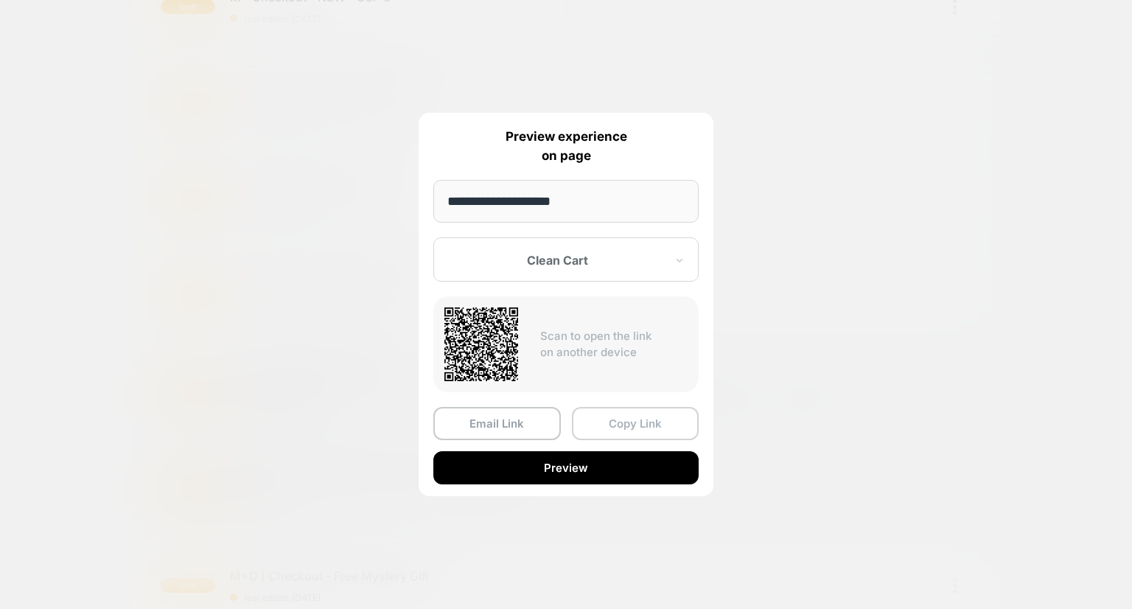
click at [606, 422] on button "Copy Link" at bounding box center [636, 423] width 128 height 33
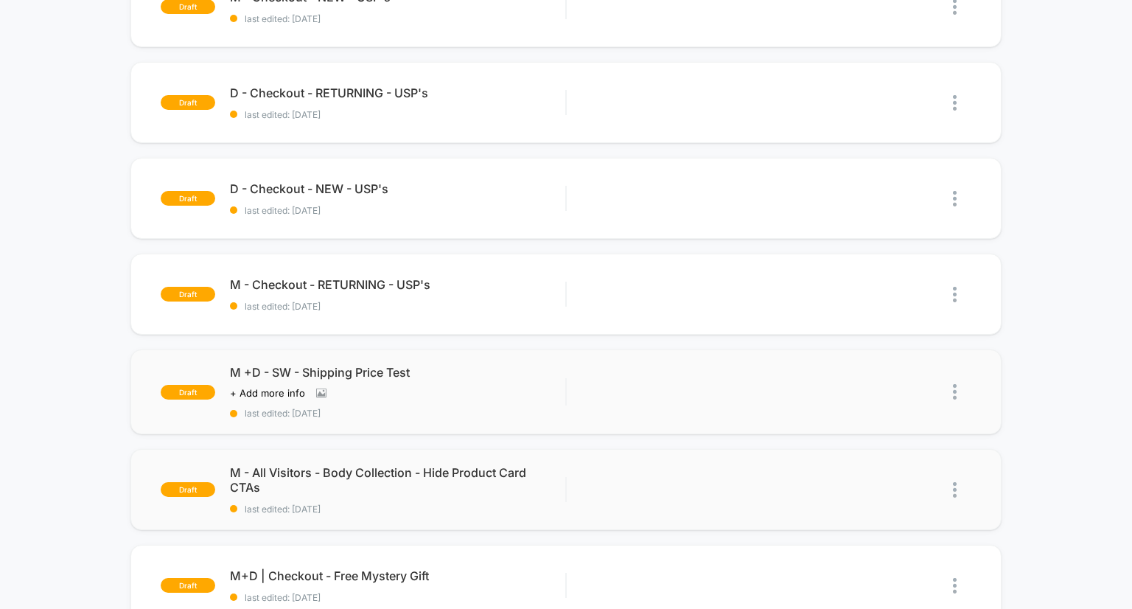
click at [110, 263] on div "draft D - All Visitors - Body Collection - Hide Product Card CTAs last edited: …" at bounding box center [566, 380] width 1132 height 1213
